Goal: Task Accomplishment & Management: Use online tool/utility

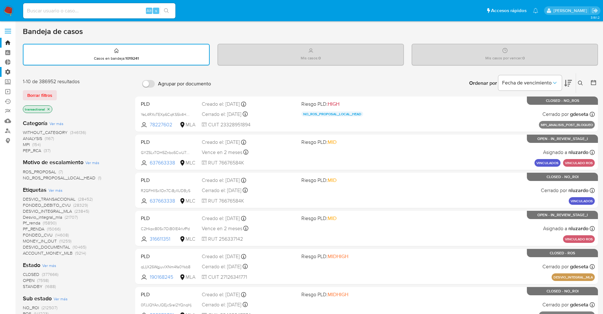
click at [7, 68] on label "Administración" at bounding box center [38, 72] width 76 height 10
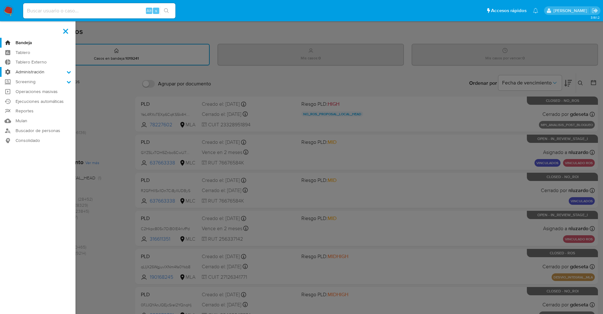
click at [0, 0] on input "Administración" at bounding box center [0, 0] width 0 height 0
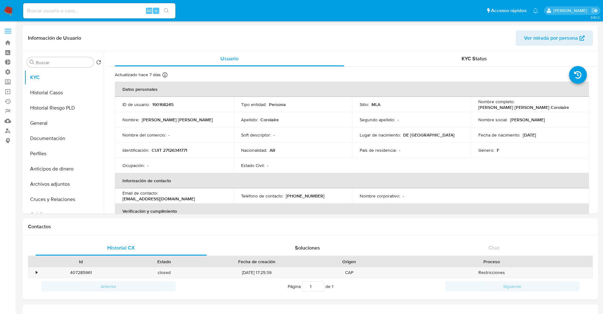
select select "10"
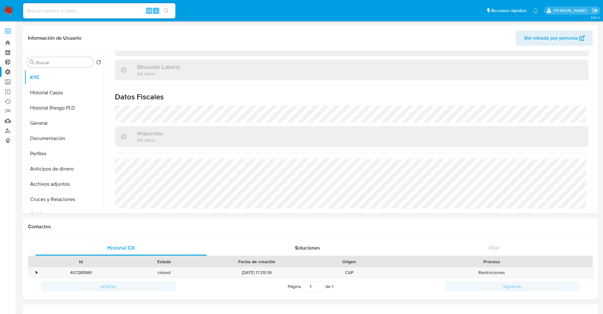
drag, startPoint x: 20, startPoint y: 70, endPoint x: 7, endPoint y: 70, distance: 13.0
click at [7, 70] on label "Administración" at bounding box center [38, 72] width 76 height 10
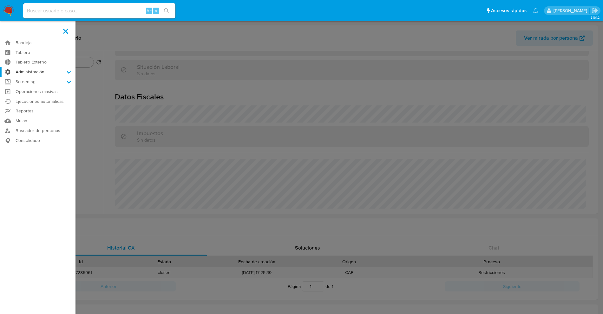
click at [0, 0] on input "Administración" at bounding box center [0, 0] width 0 height 0
click at [7, 70] on label "Administración" at bounding box center [38, 72] width 76 height 10
click at [0, 0] on input "Administración" at bounding box center [0, 0] width 0 height 0
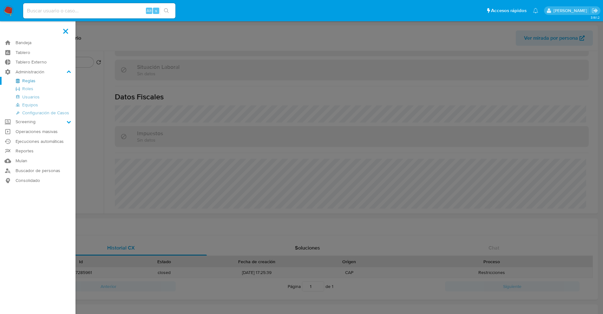
click at [22, 80] on link "Reglas" at bounding box center [38, 81] width 76 height 8
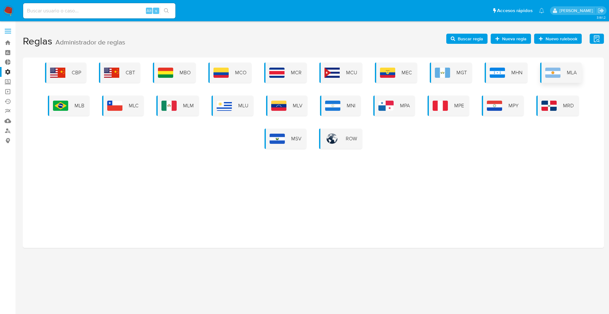
click at [557, 78] on div "MLA" at bounding box center [561, 73] width 42 height 20
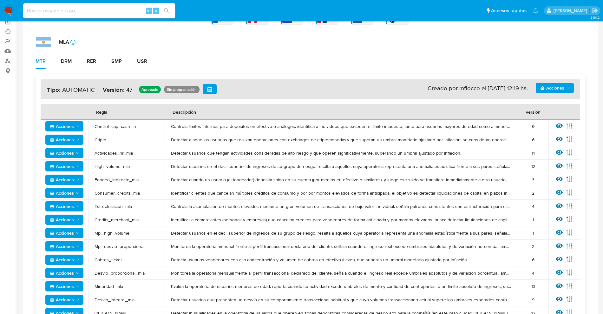
scroll to position [119, 0]
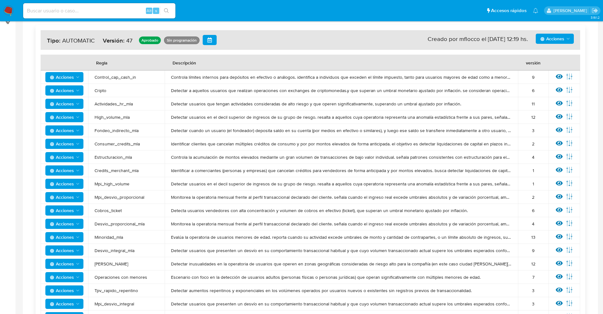
drag, startPoint x: 559, startPoint y: 78, endPoint x: 559, endPoint y: 82, distance: 3.5
click at [559, 80] on div at bounding box center [559, 77] width 7 height 8
click at [558, 78] on icon at bounding box center [559, 76] width 7 height 5
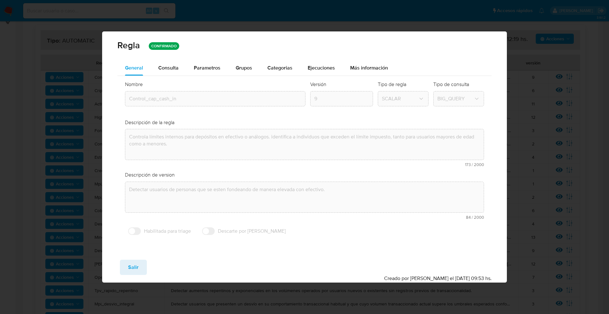
click at [239, 67] on span "Grupos" at bounding box center [244, 67] width 16 height 7
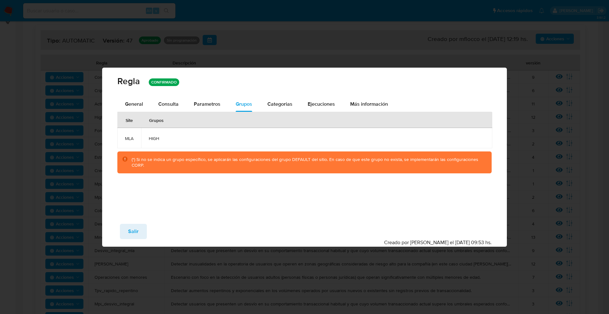
drag, startPoint x: 160, startPoint y: 140, endPoint x: 268, endPoint y: 112, distance: 111.7
click at [178, 140] on span "HIGH" at bounding box center [317, 138] width 336 height 6
click at [136, 230] on span "Salir" at bounding box center [133, 231] width 10 height 14
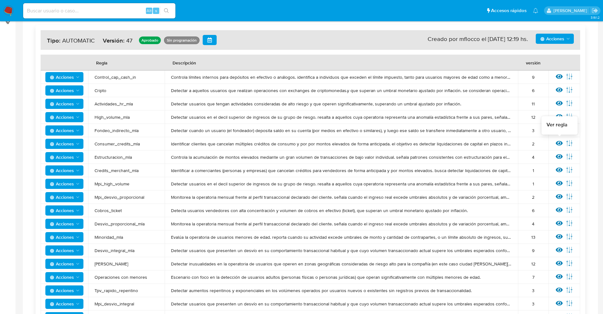
click at [558, 143] on icon at bounding box center [559, 143] width 7 height 7
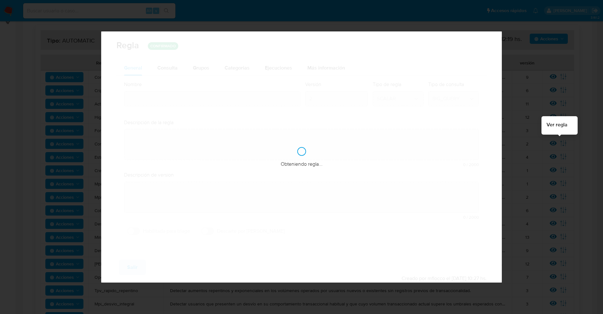
type input "Consumer_credits_mla"
type textarea "Identificar clientes que cancelan múltiples créditos de consumo y por por monto…"
type textarea "Identificar clientes que cancelan múltiples créditos de consumo de forma antici…"
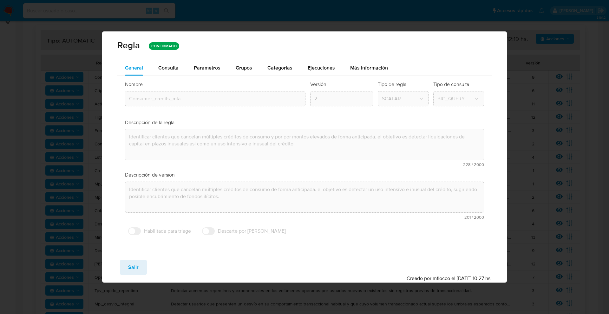
click at [242, 62] on div "Grupos" at bounding box center [244, 67] width 16 height 15
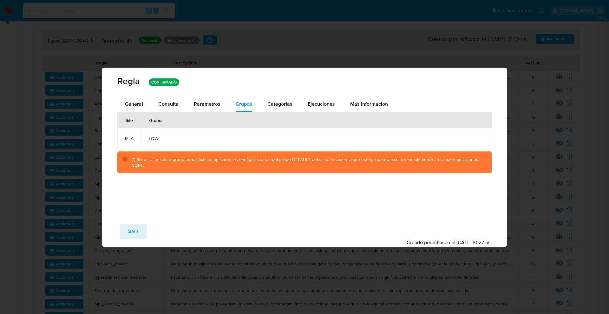
click at [145, 230] on button "Salir" at bounding box center [133, 231] width 27 height 15
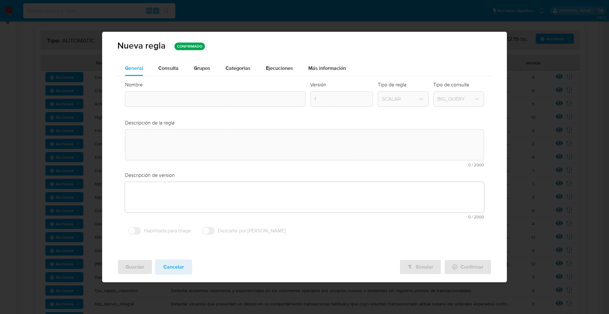
type input "Consumer_credits_mla"
type textarea "Identificar clientes que cancelan múltiples créditos de consumo y por por monto…"
type textarea "Identificar clientes que cancelan múltiples créditos de consumo de forma antici…"
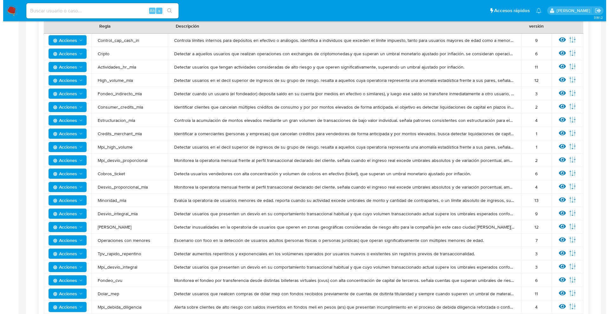
scroll to position [198, 0]
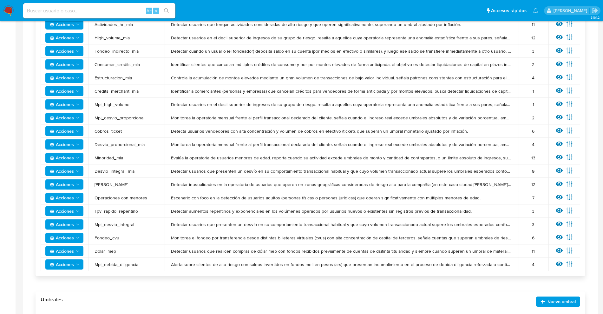
click at [557, 234] on icon at bounding box center [559, 237] width 7 height 7
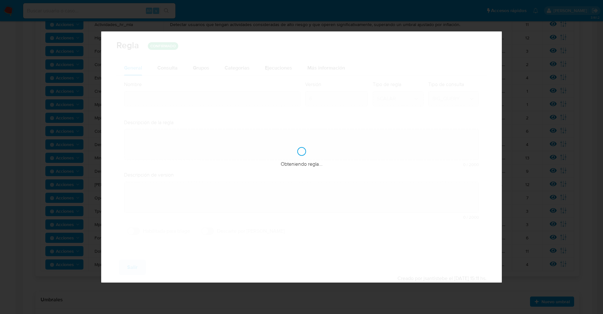
type input "Fondeo_cvu"
type textarea "Monitorea el fondeo por transferencia desde distintas billeteras virtuales (cvu…"
type textarea "Detectar usuarios que tengan fondeos excesivos por transferencias bancarias"
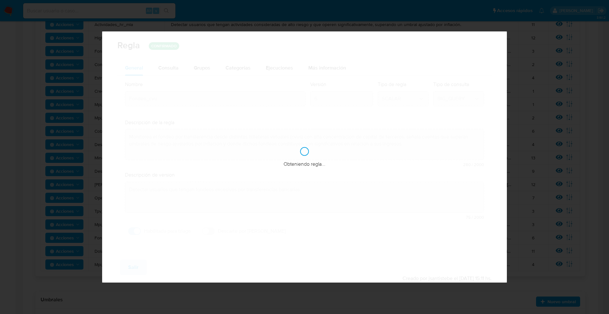
checkbox input "true"
